Goal: Task Accomplishment & Management: Use online tool/utility

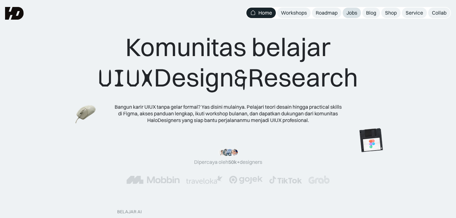
click at [355, 12] on div "Jobs" at bounding box center [352, 13] width 11 height 7
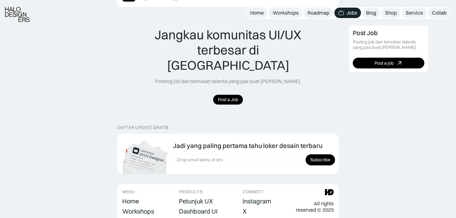
scroll to position [597, 0]
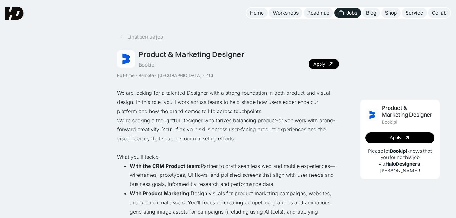
click at [152, 63] on div "Bookipi" at bounding box center [147, 64] width 17 height 7
